Goal: Task Accomplishment & Management: Manage account settings

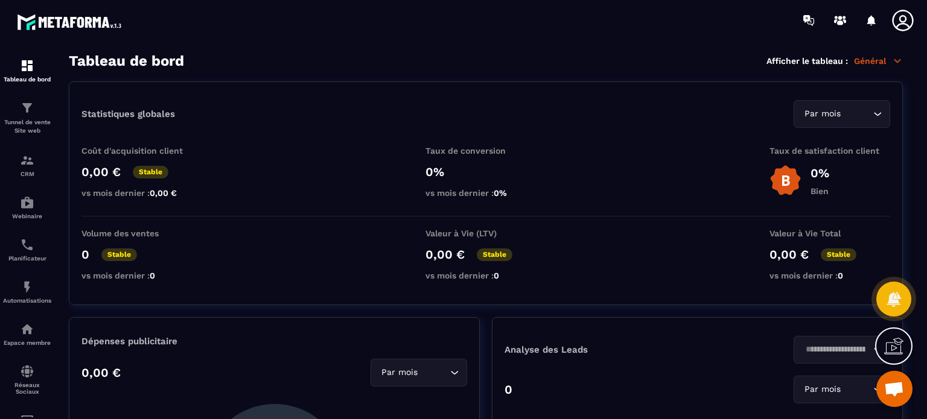
click at [907, 22] on icon at bounding box center [902, 20] width 24 height 24
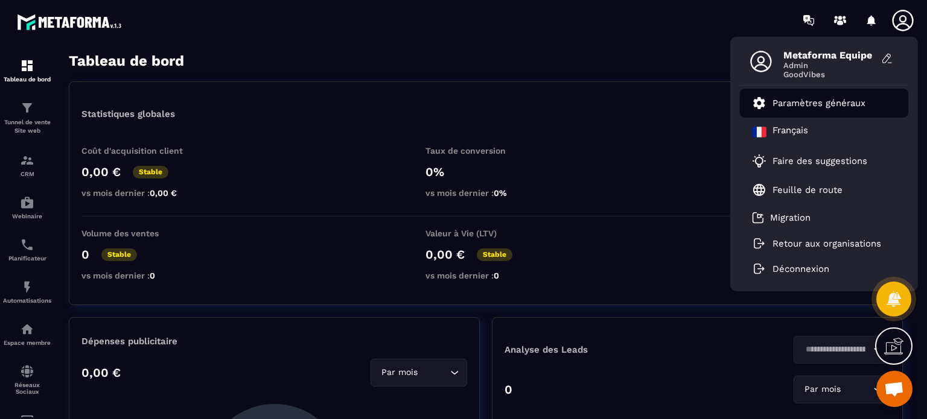
click at [832, 101] on p "Paramètres généraux" at bounding box center [818, 103] width 93 height 11
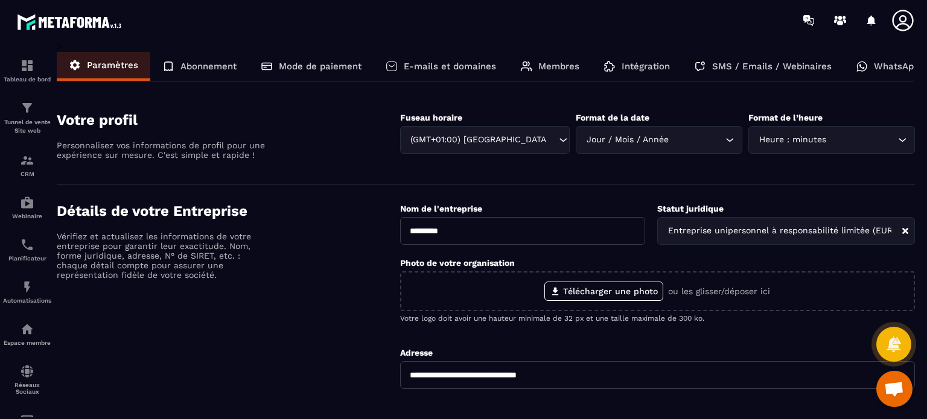
click at [810, 103] on section "Votre profil Personnalisez vos informations de profil pour une expérience sur m…" at bounding box center [486, 139] width 858 height 91
click at [887, 69] on p "WhatsApp" at bounding box center [896, 66] width 45 height 11
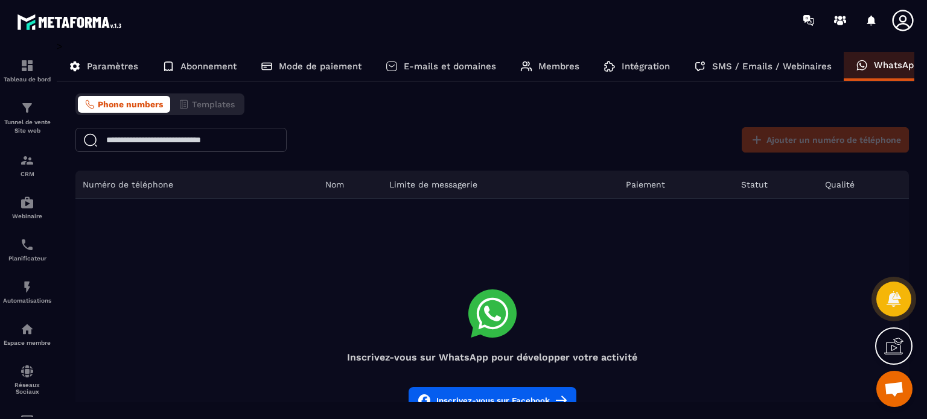
click at [804, 66] on p "SMS / Emails / Webinaires" at bounding box center [771, 66] width 119 height 11
